Goal: Browse casually

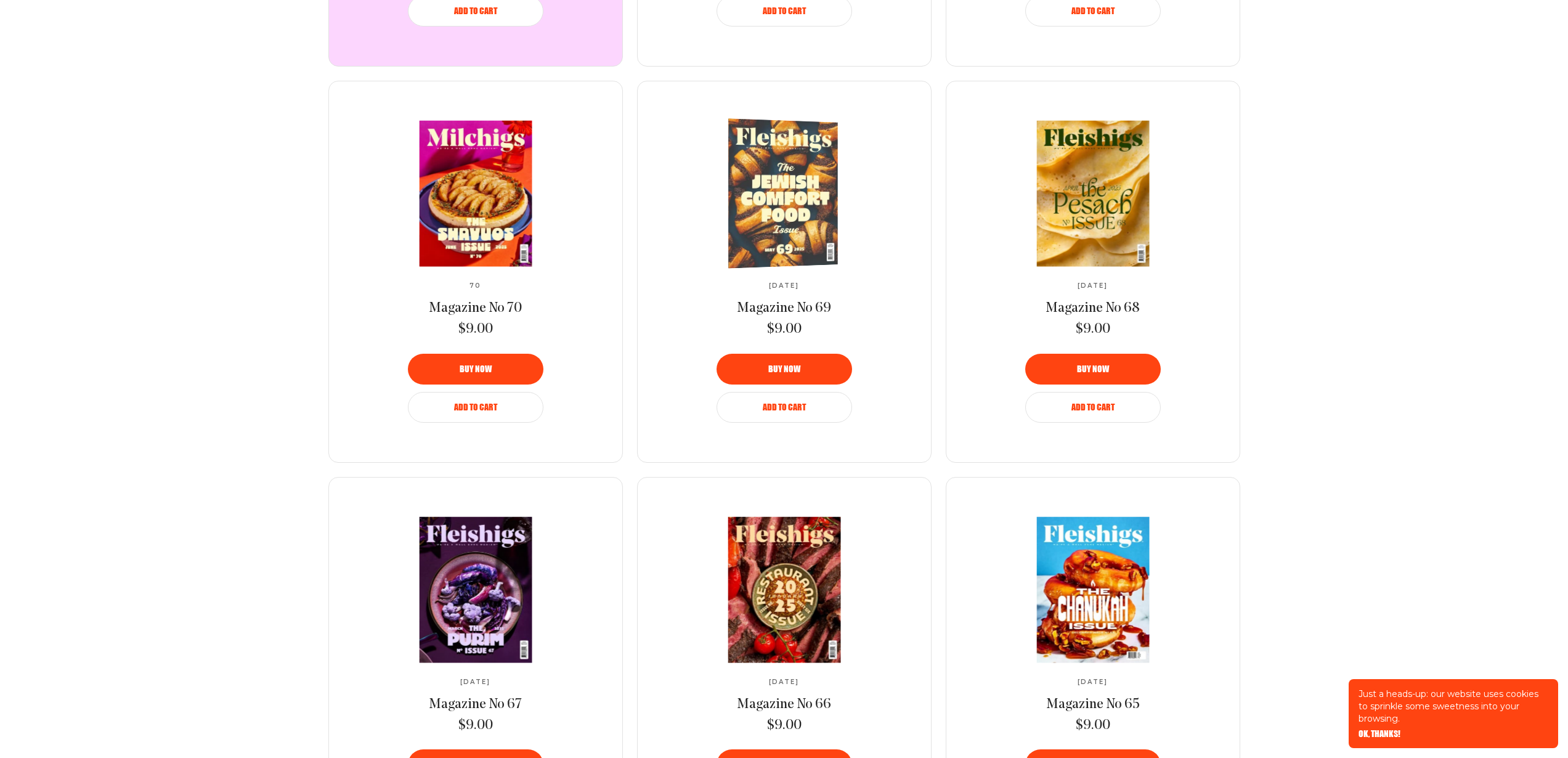
scroll to position [1477, 0]
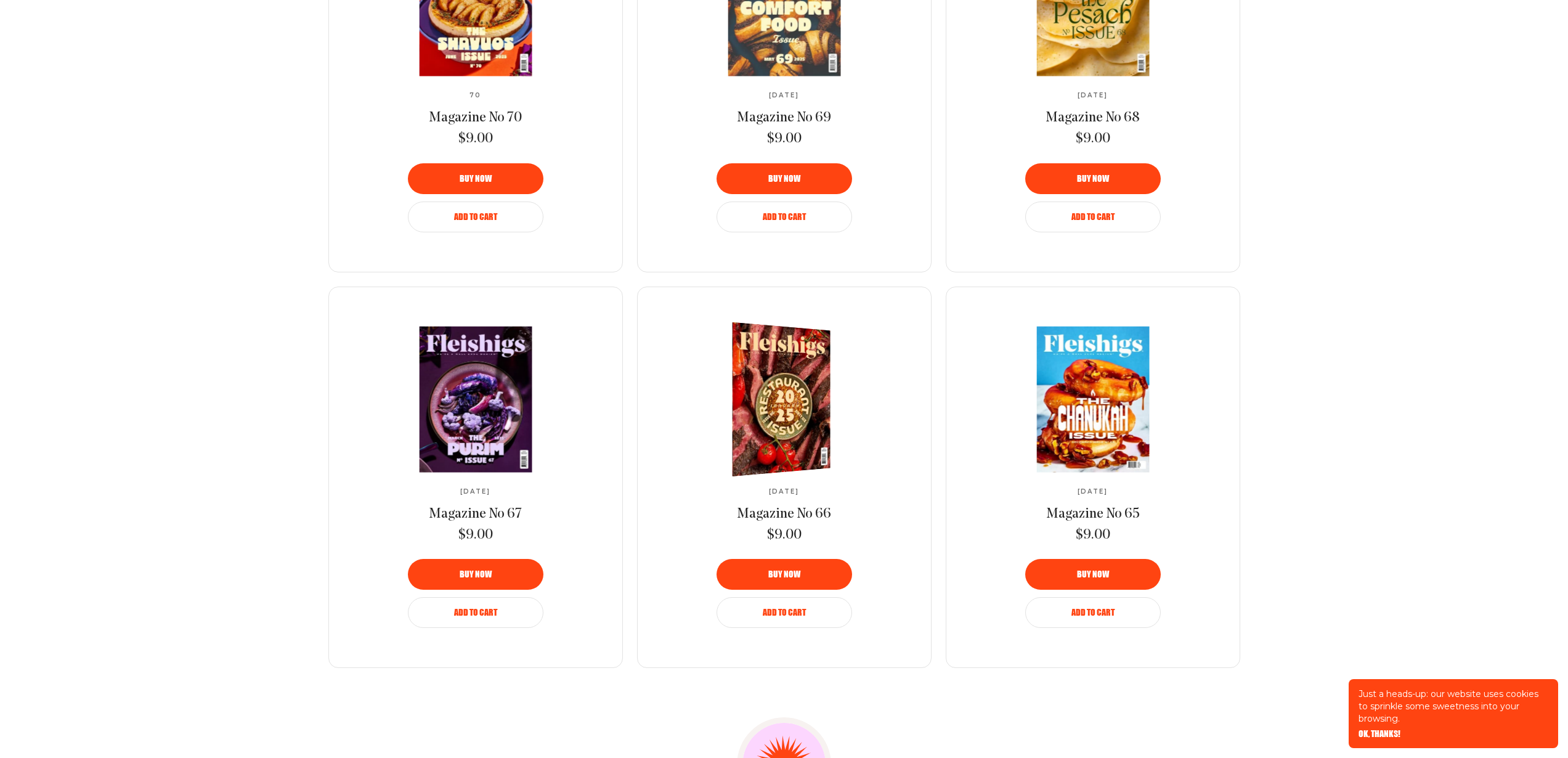
click at [772, 363] on img at bounding box center [774, 400] width 180 height 163
